Goal: Transaction & Acquisition: Purchase product/service

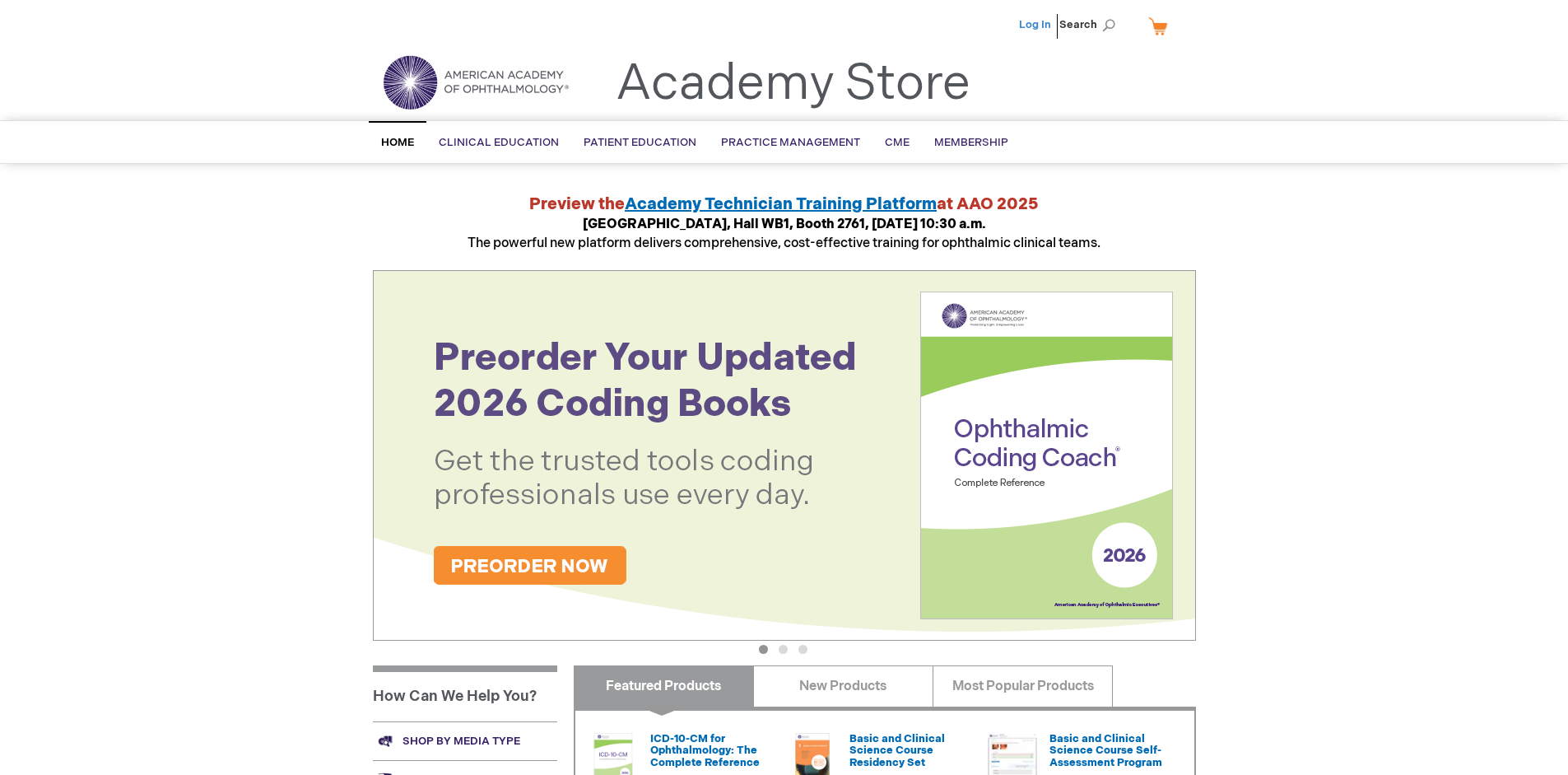
click at [1037, 24] on link "Log In" at bounding box center [1035, 25] width 32 height 13
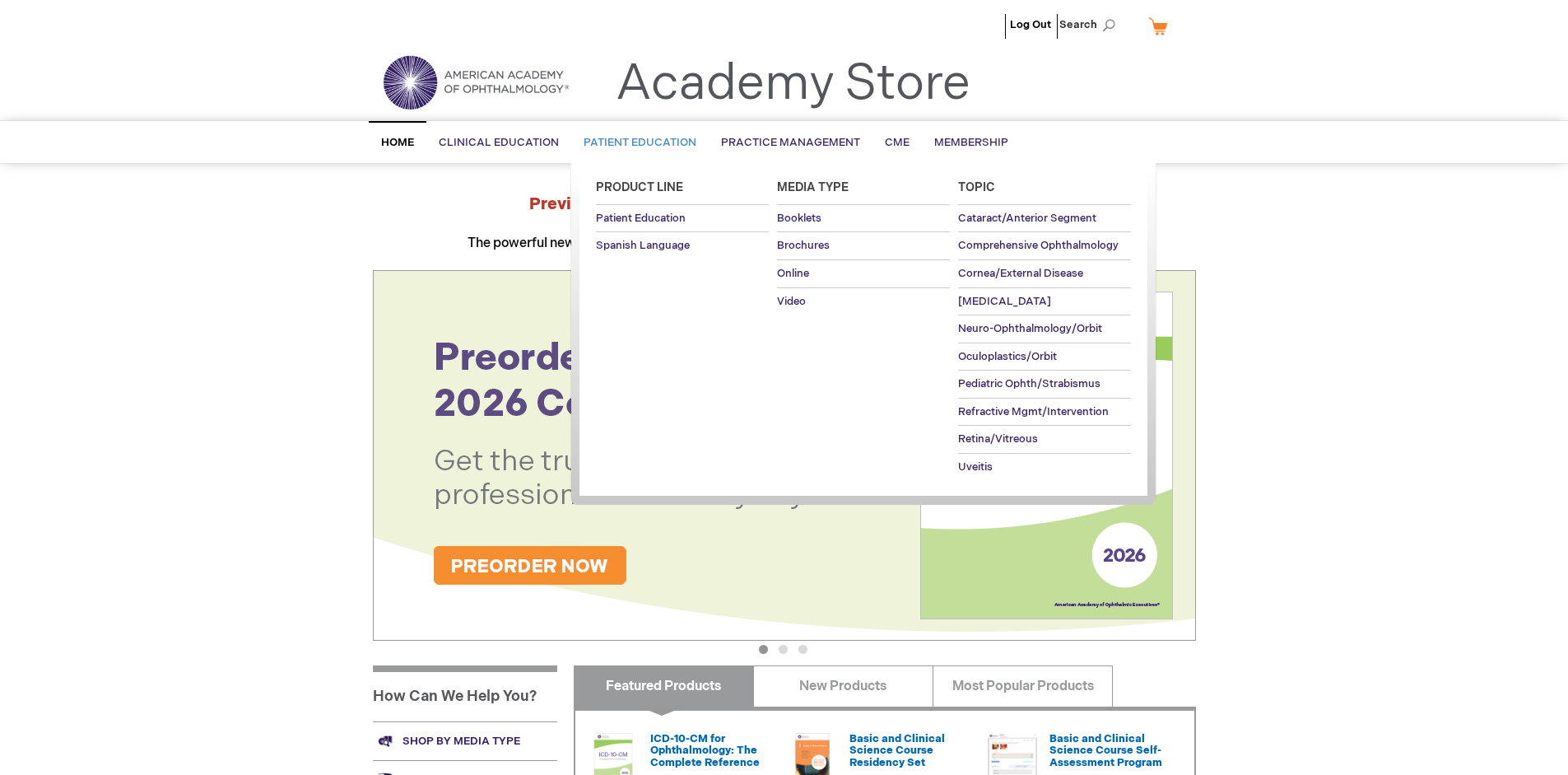
click at [635, 143] on span "Patient Education" at bounding box center [640, 143] width 112 height 13
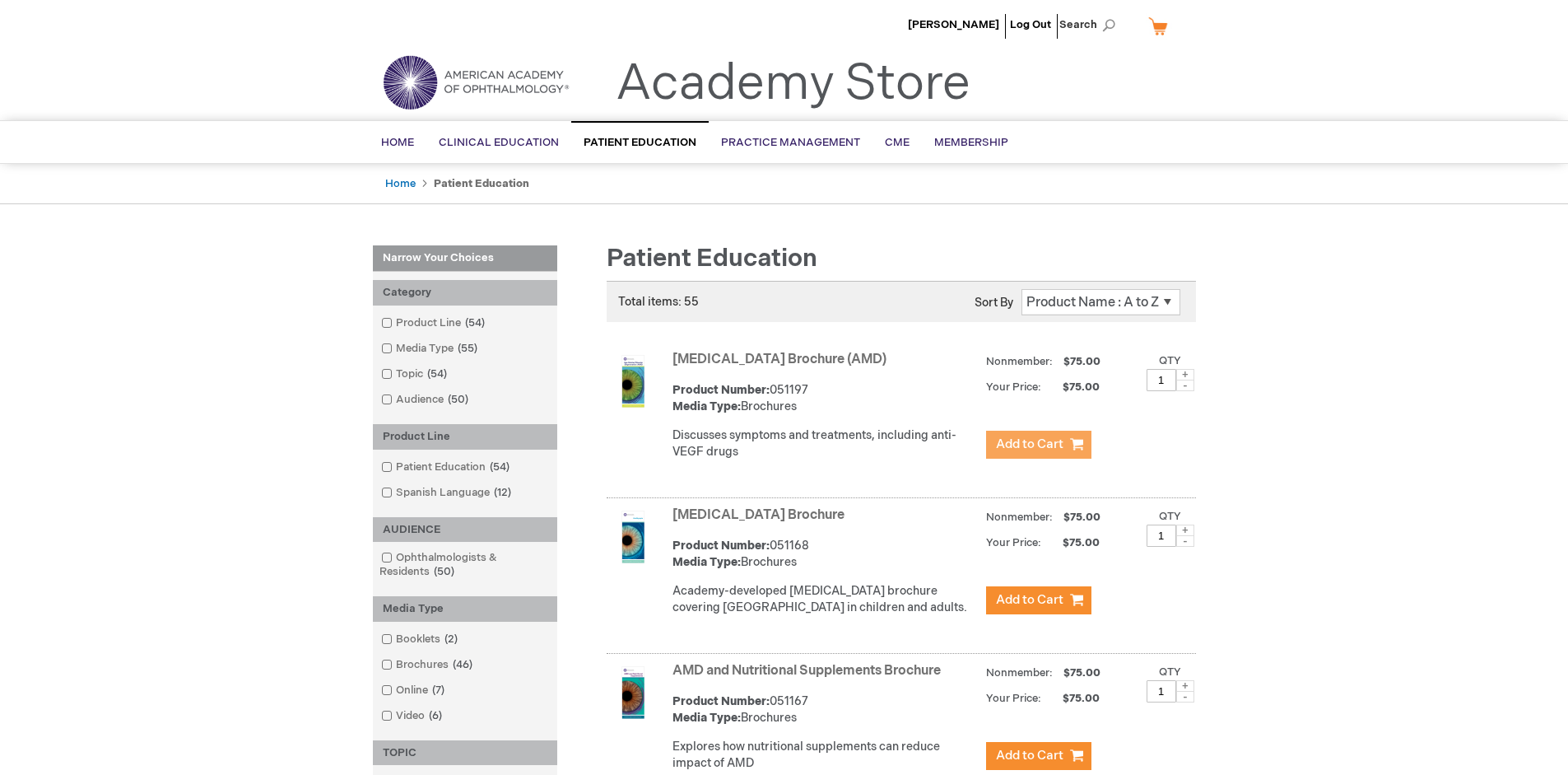
click at [1038, 445] on span "Add to Cart" at bounding box center [1030, 444] width 67 height 16
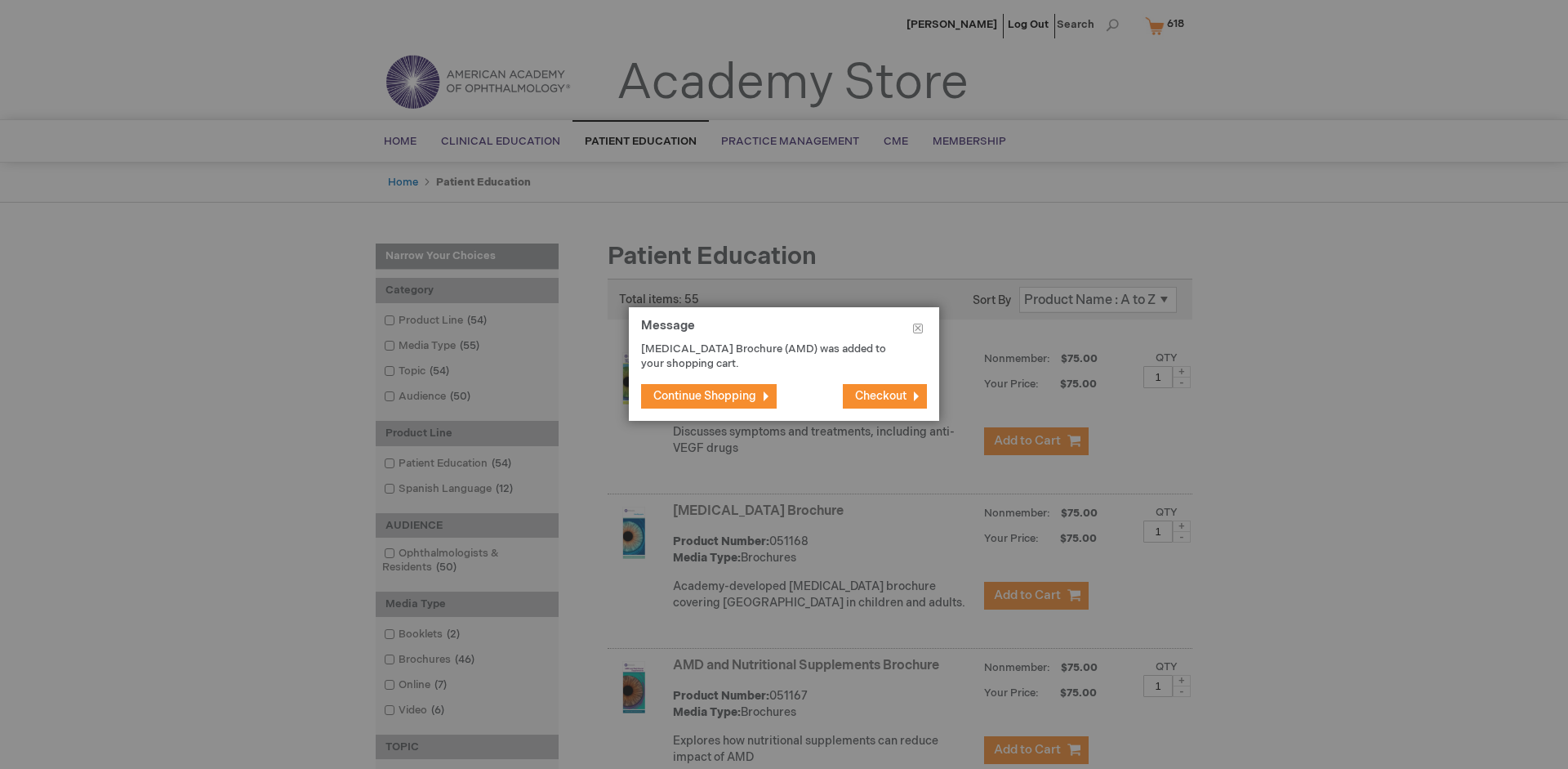
click at [704, 396] on span "Continue Shopping" at bounding box center [705, 396] width 103 height 14
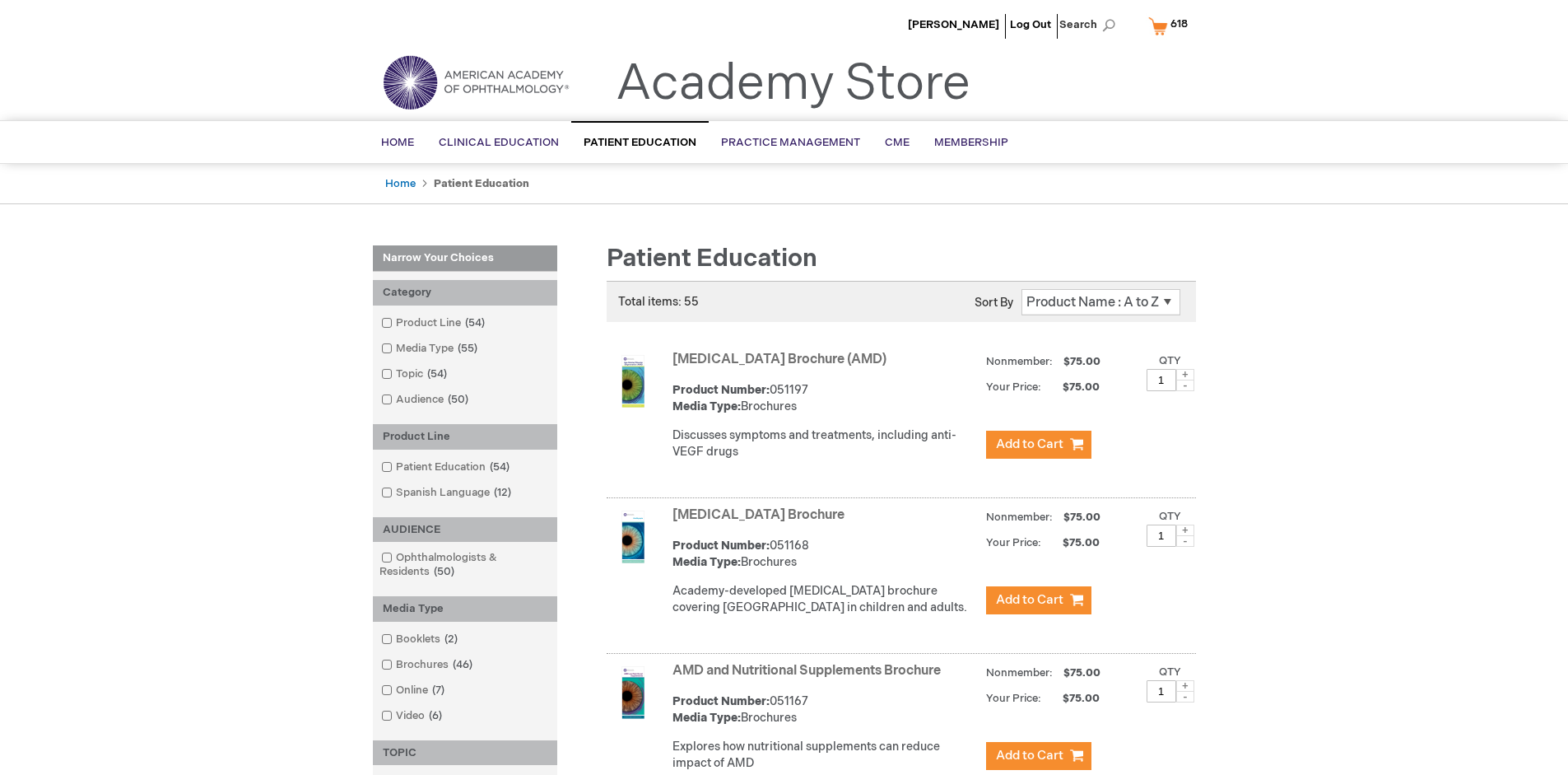
click at [810, 678] on link "AMD and Nutritional Supplements Brochure" at bounding box center [807, 671] width 269 height 16
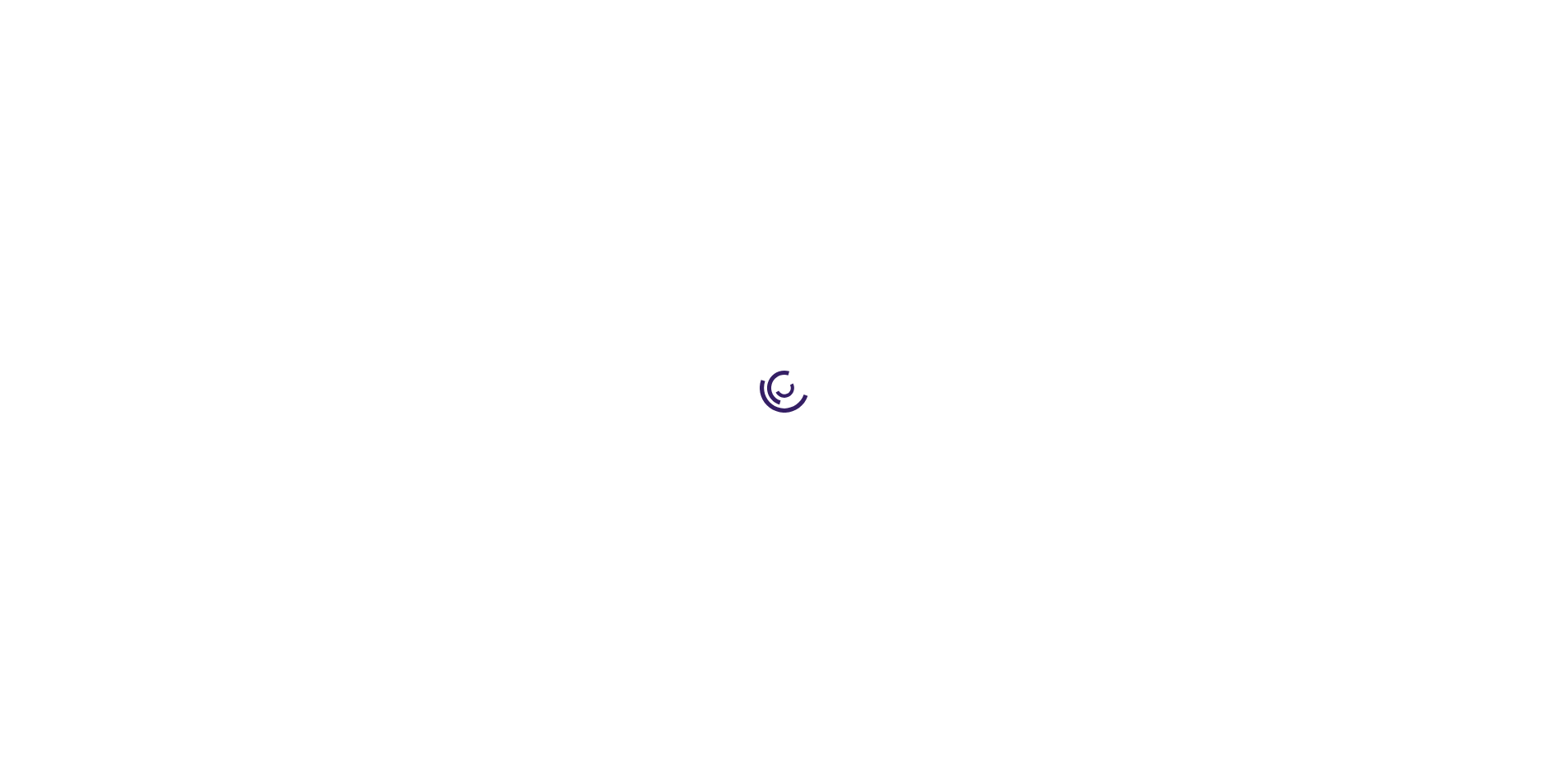
type input "1"
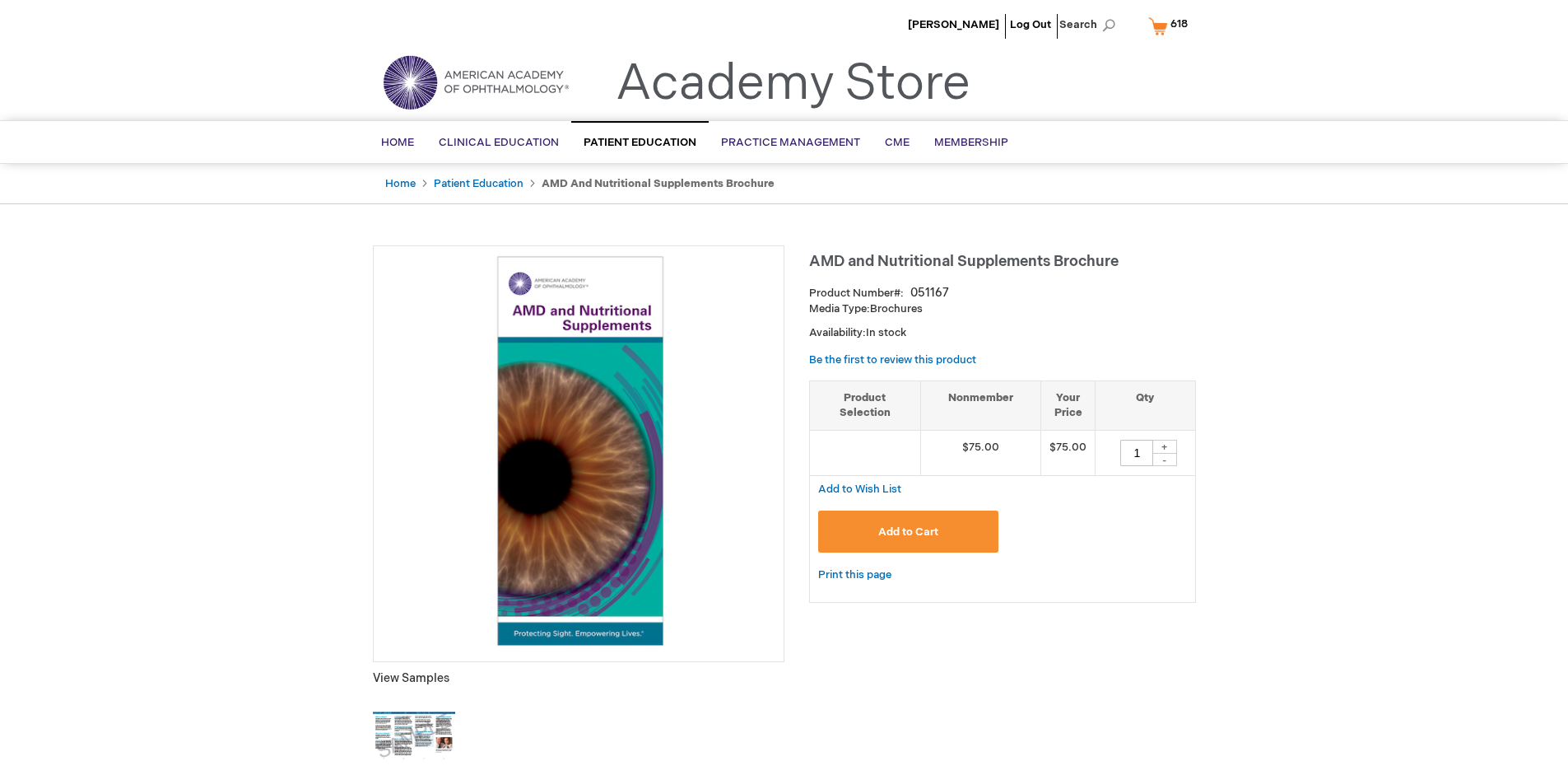
click at [908, 532] on span "Add to Cart" at bounding box center [908, 532] width 60 height 13
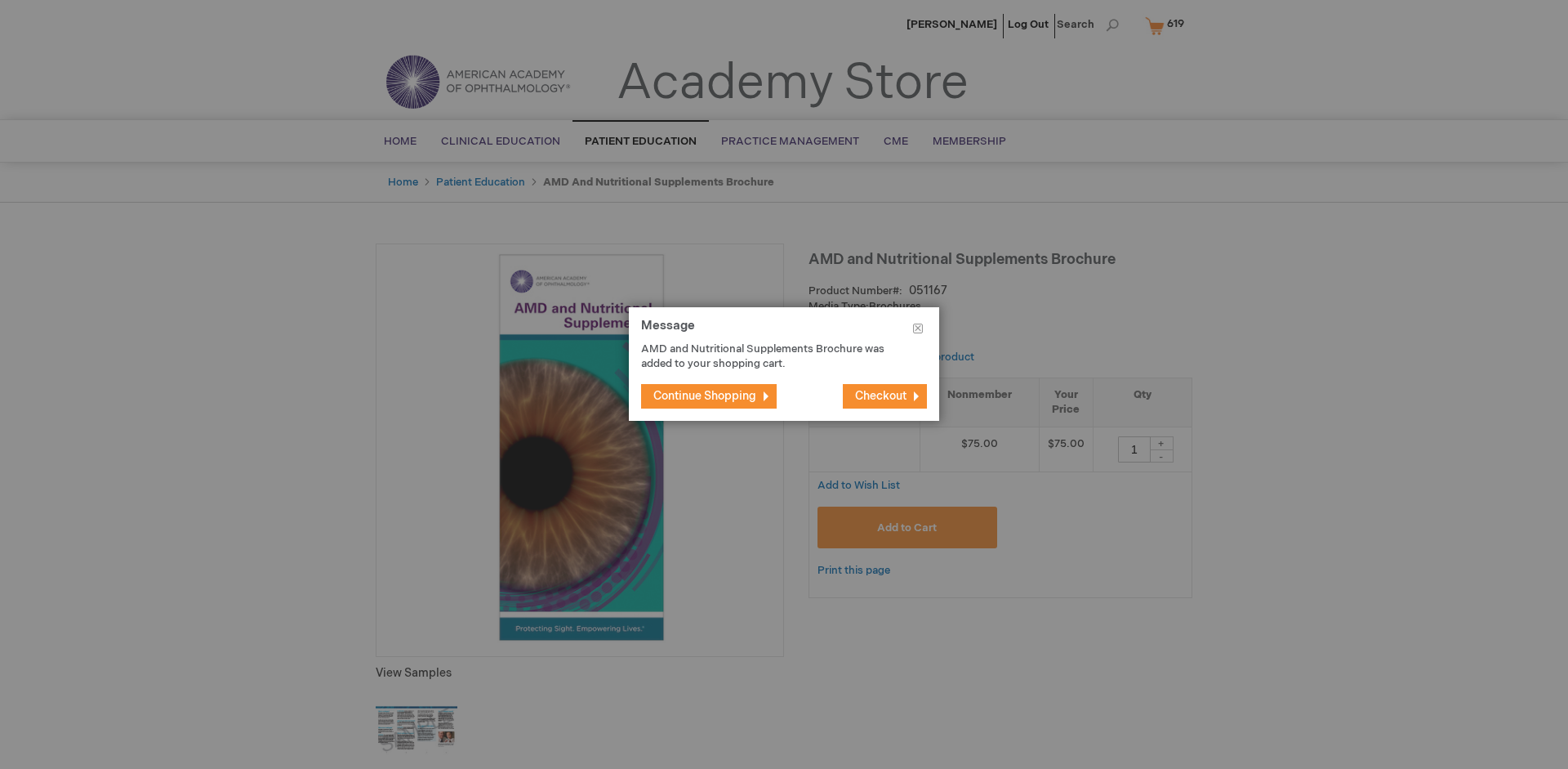
click at [704, 396] on span "Continue Shopping" at bounding box center [705, 396] width 103 height 14
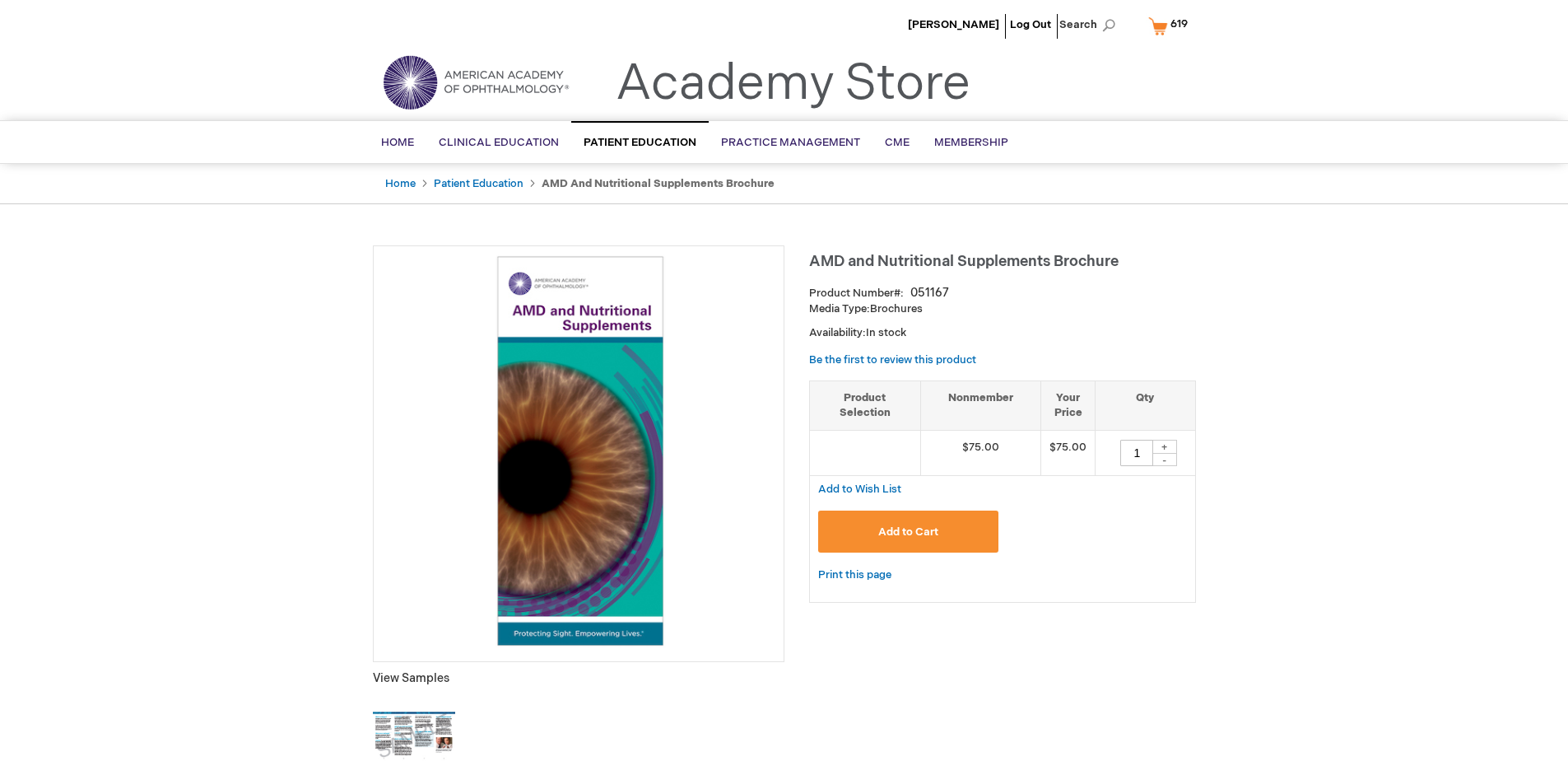
click at [1172, 25] on span "619" at bounding box center [1179, 24] width 18 height 13
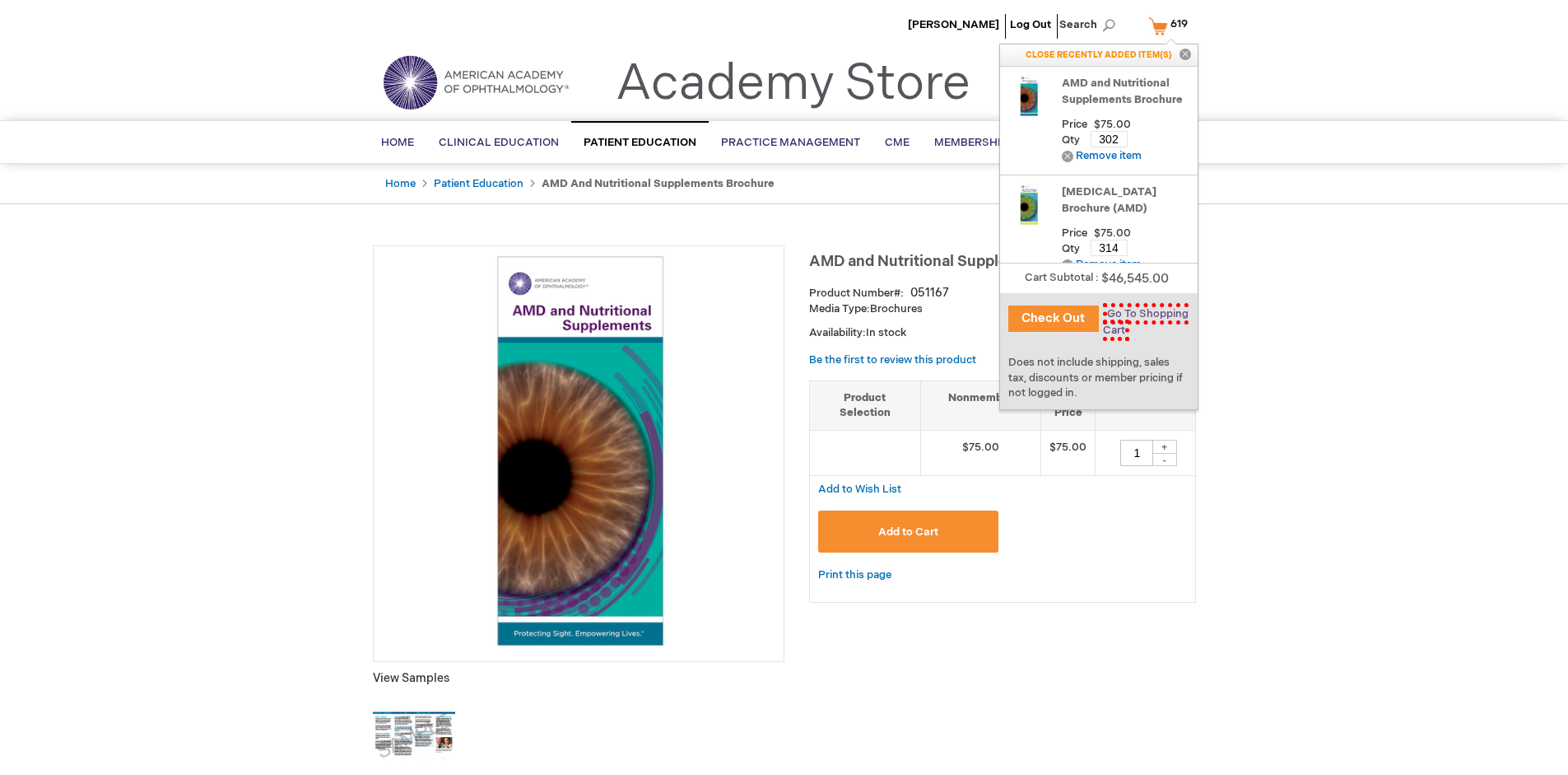
click at [1142, 314] on span "Go To Shopping Cart" at bounding box center [1146, 322] width 86 height 38
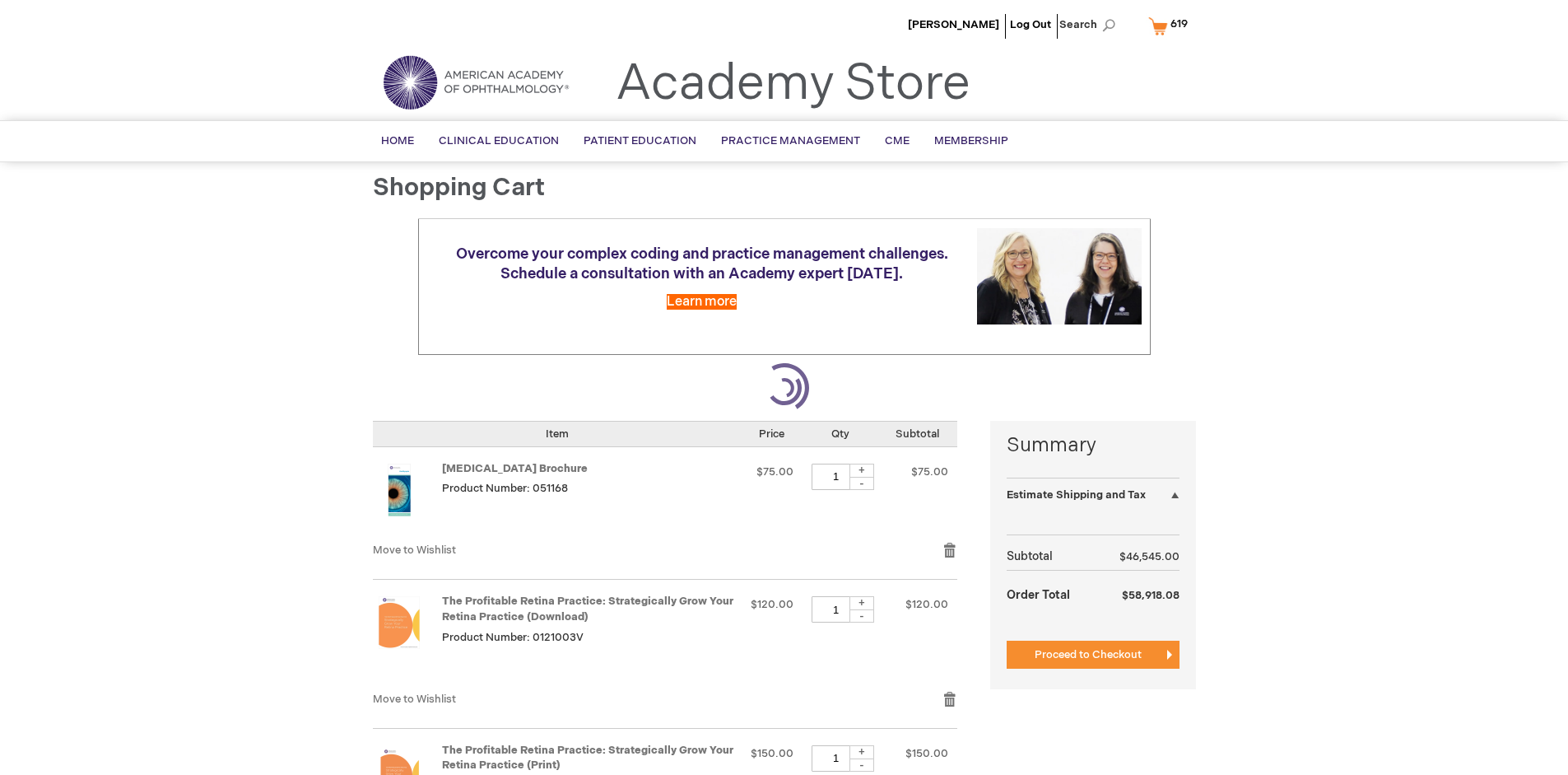
select select "US"
select select "41"
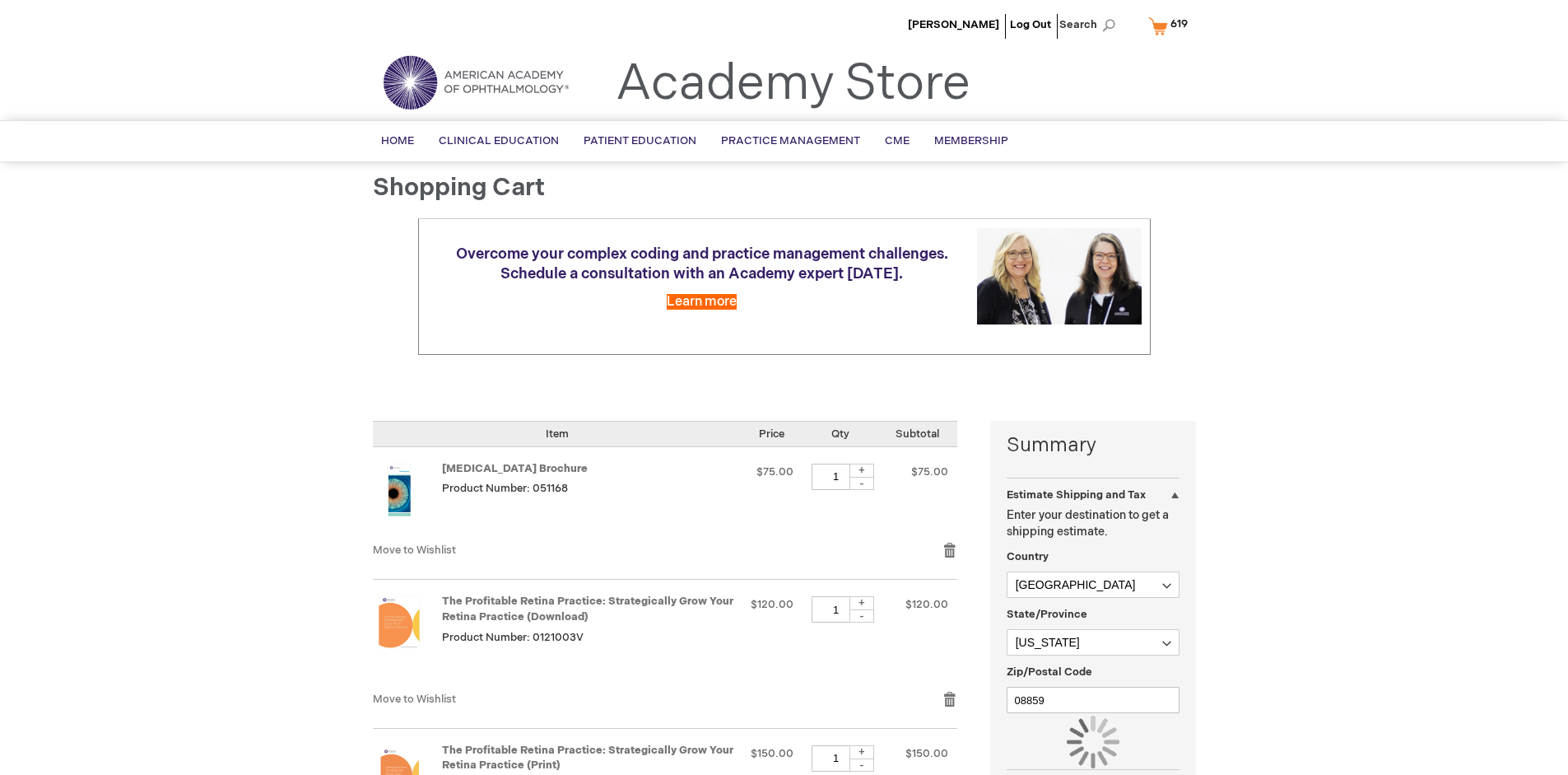
click at [1088, 761] on div "Estimate Shipping and Tax Enter your destination to get a shipping estimate. Co…" at bounding box center [1093, 631] width 173 height 258
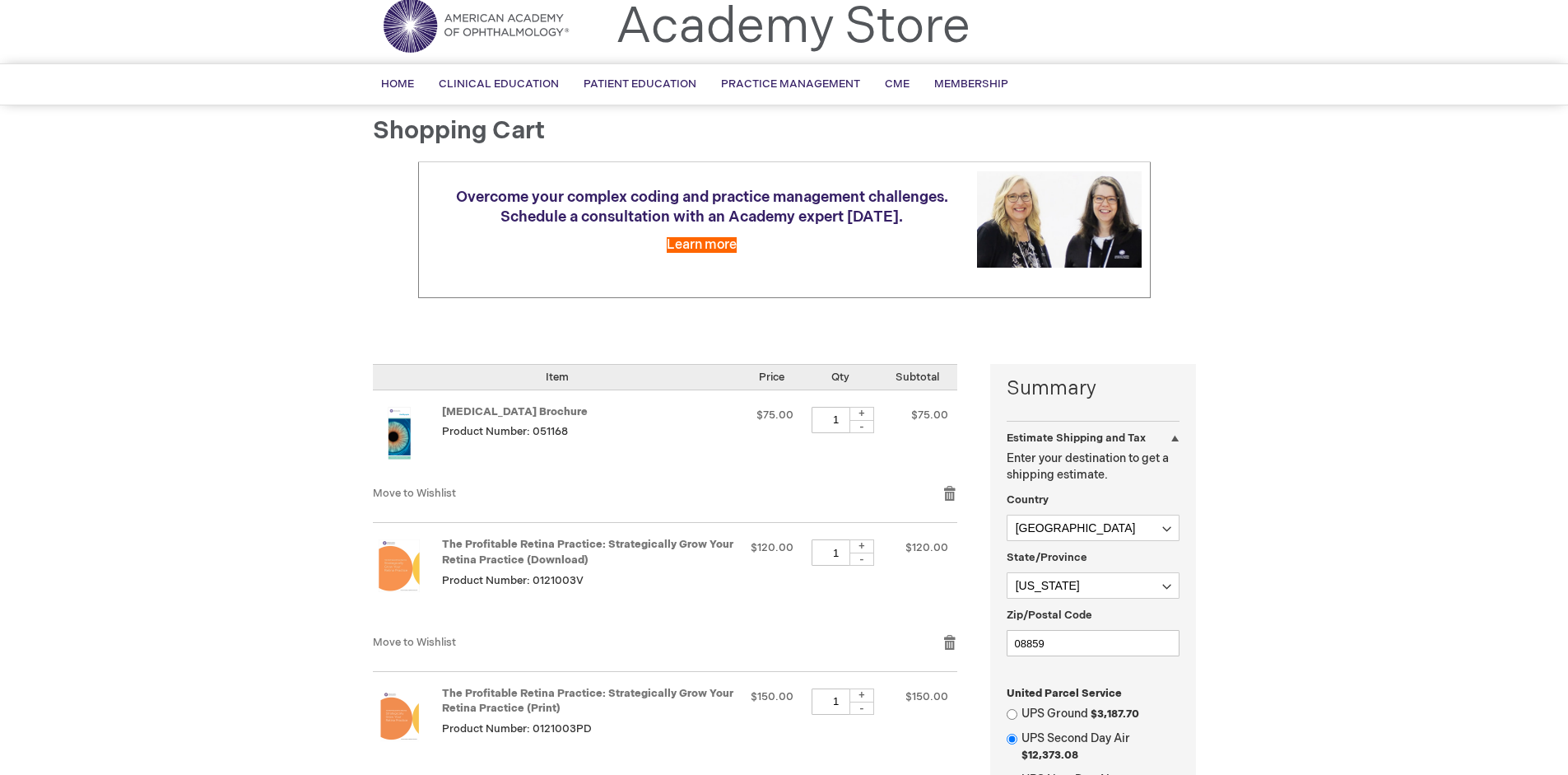
scroll to position [29, 0]
